Goal: Task Accomplishment & Management: Manage account settings

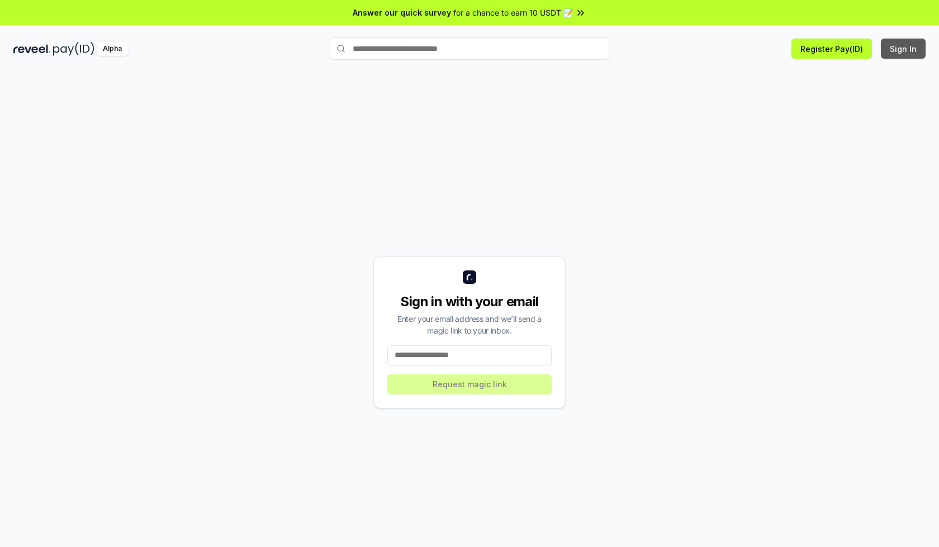
click at [904, 49] on button "Sign In" at bounding box center [903, 49] width 45 height 20
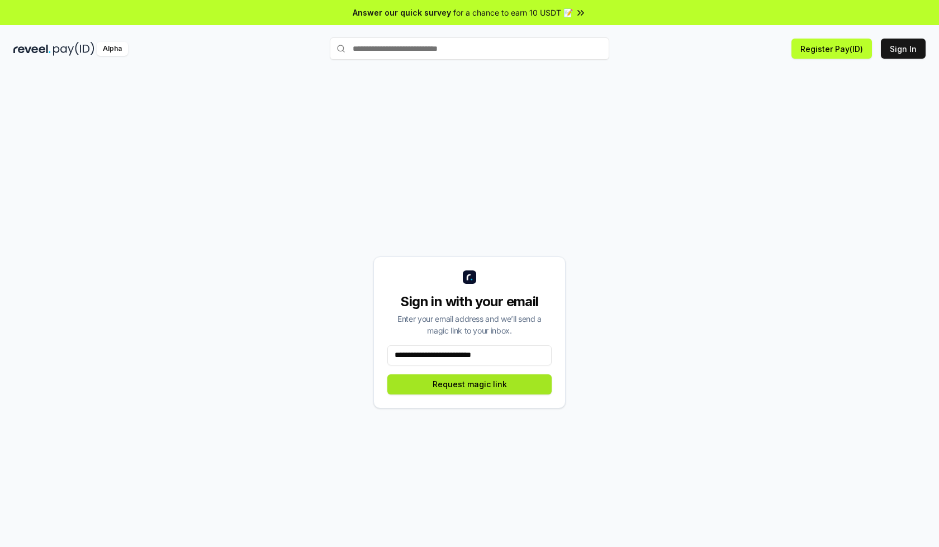
type input "**********"
click at [470, 384] on button "Request magic link" at bounding box center [469, 385] width 164 height 20
